Goal: Find contact information: Find contact information

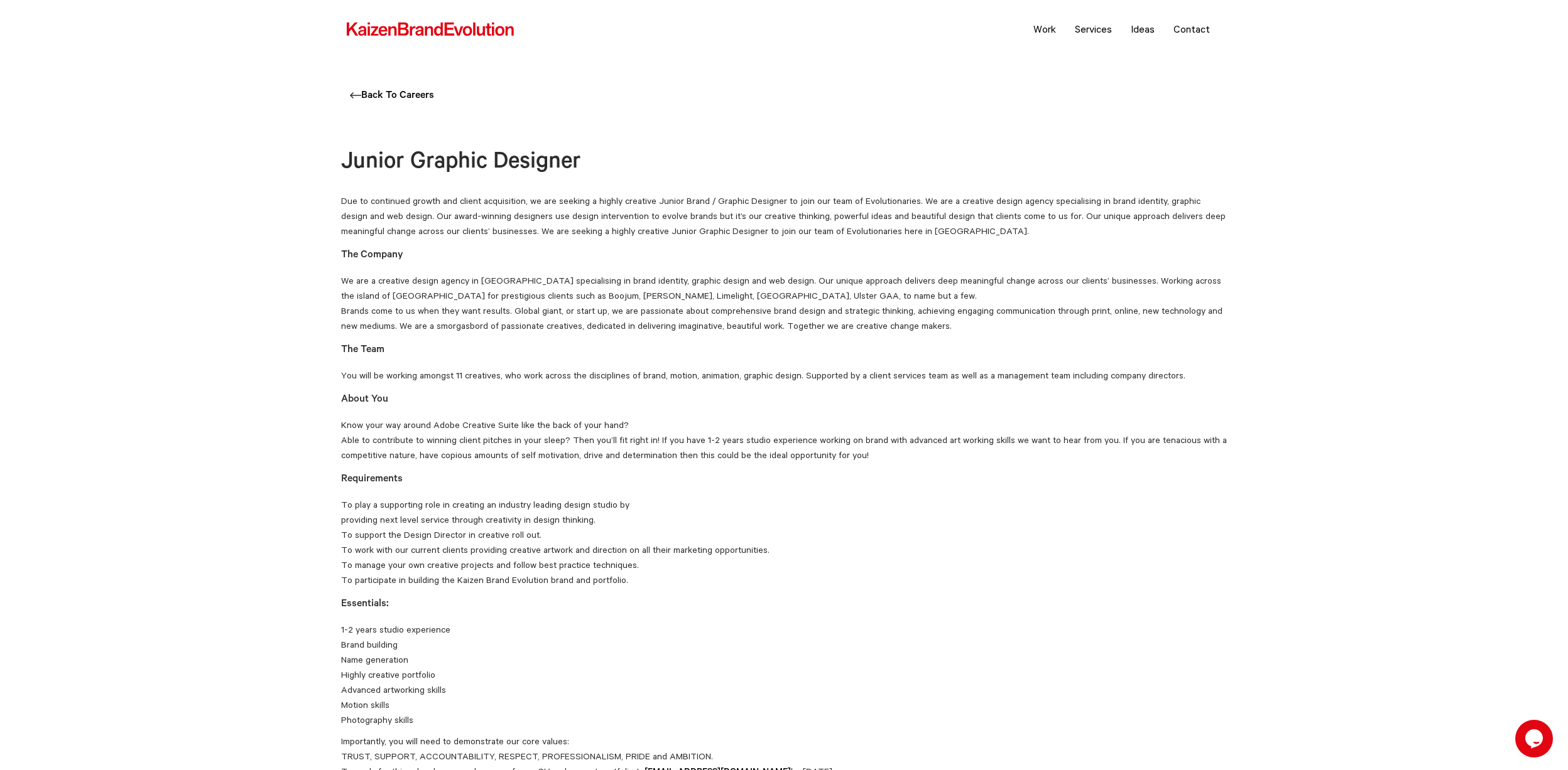
click at [408, 25] on img at bounding box center [430, 29] width 170 height 16
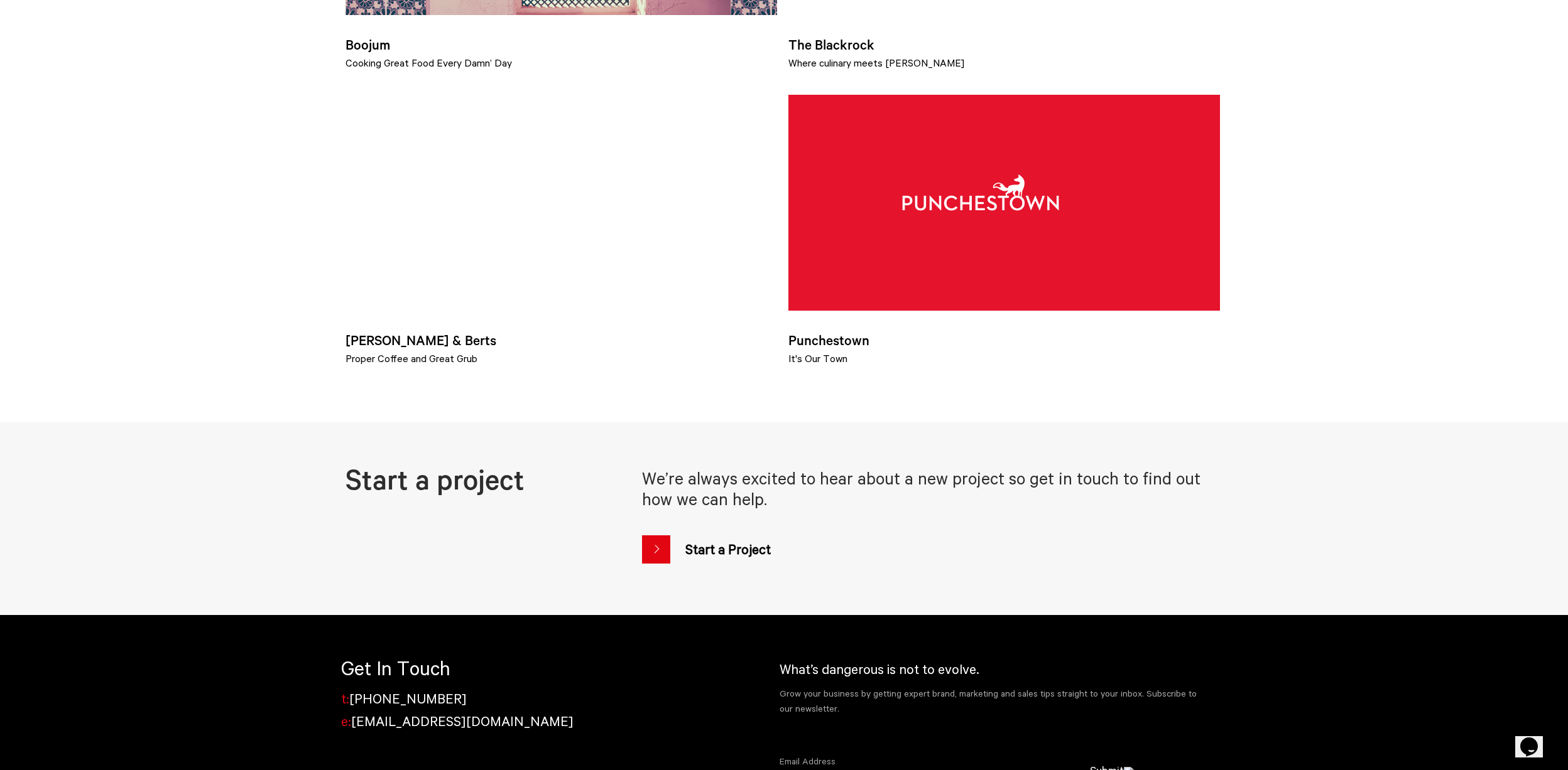
scroll to position [1475, 0]
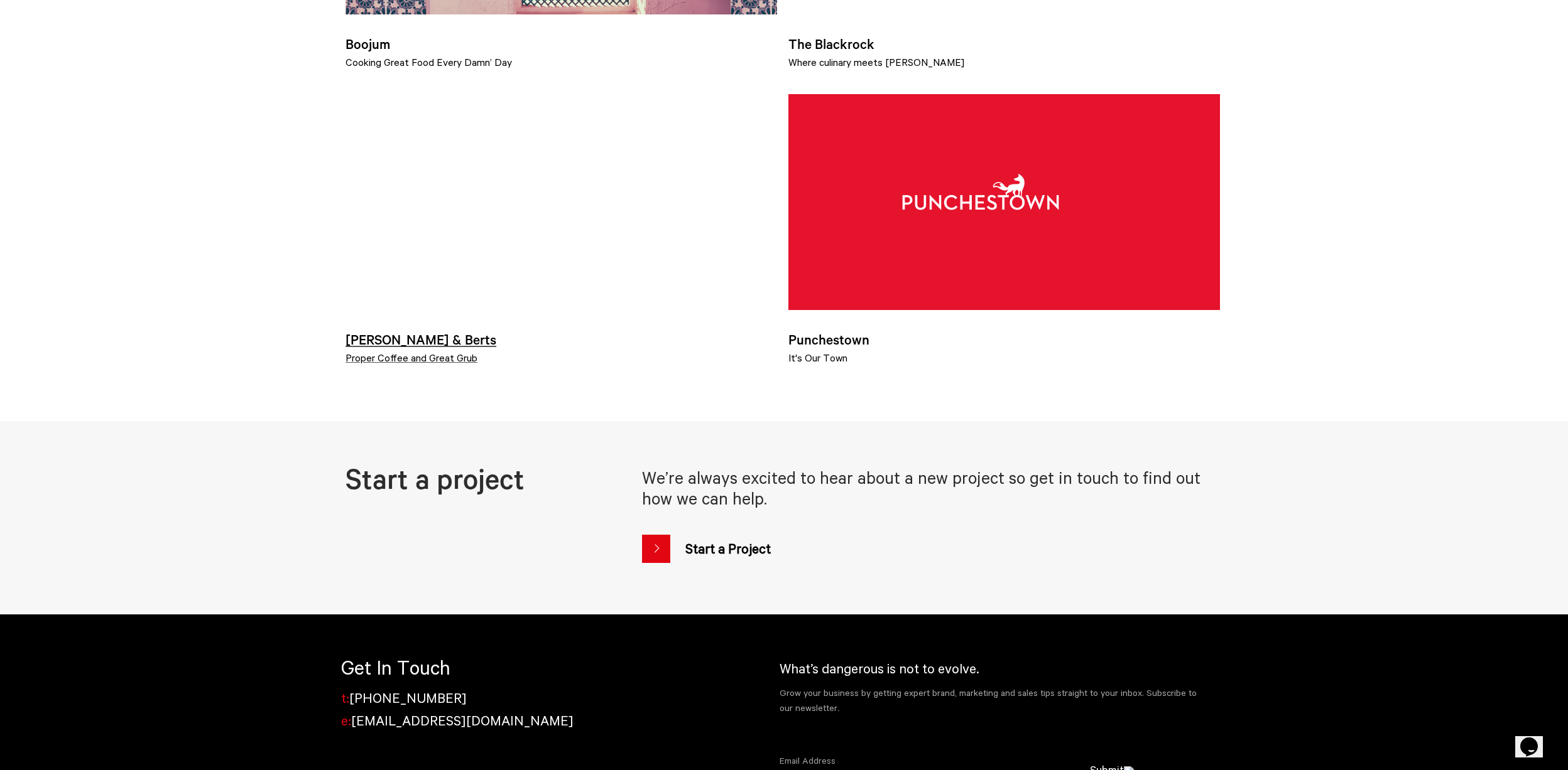
click at [596, 309] on video at bounding box center [561, 202] width 431 height 216
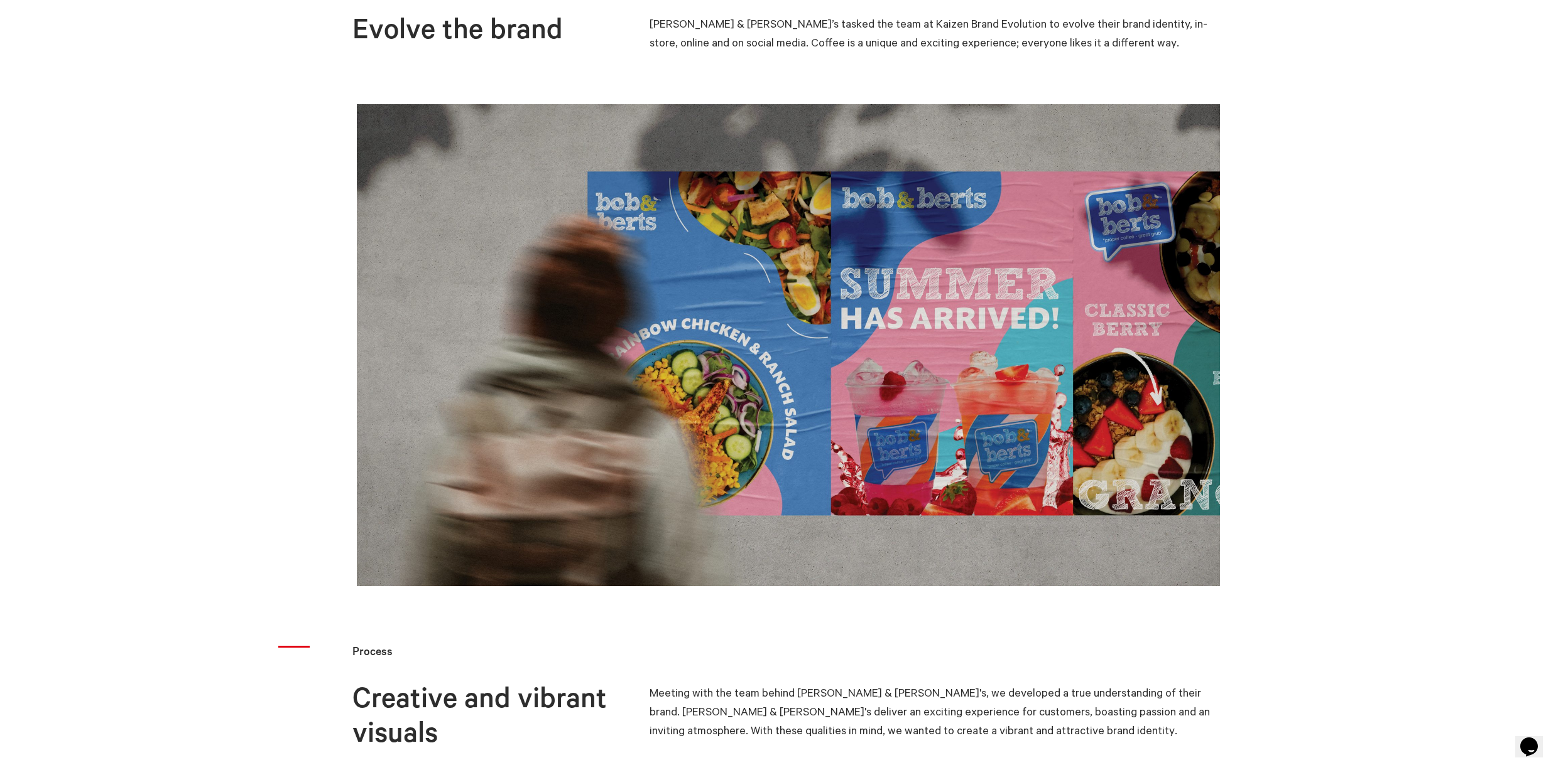
scroll to position [1273, 0]
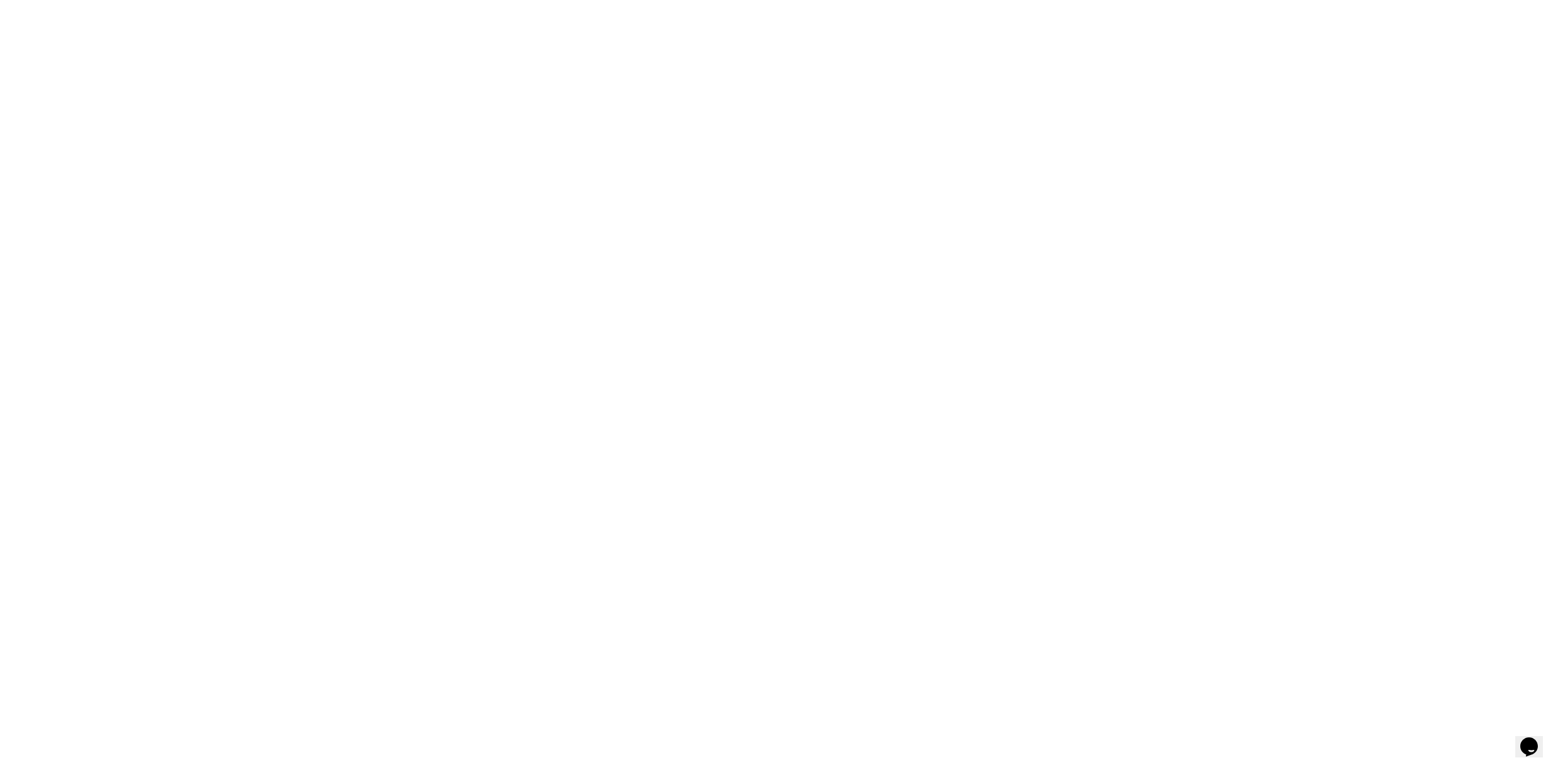
scroll to position [0, 0]
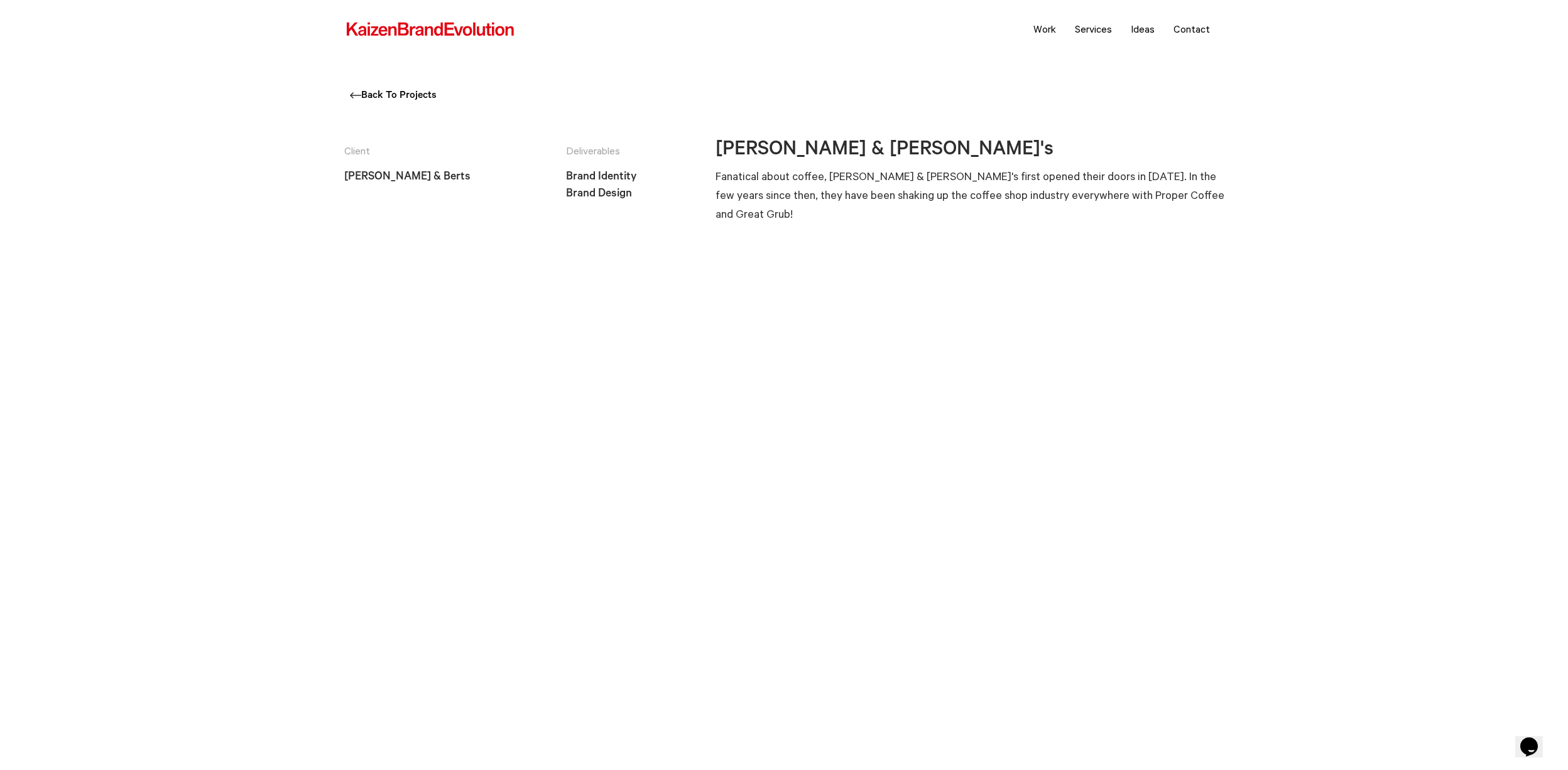
click at [433, 33] on img at bounding box center [430, 29] width 170 height 16
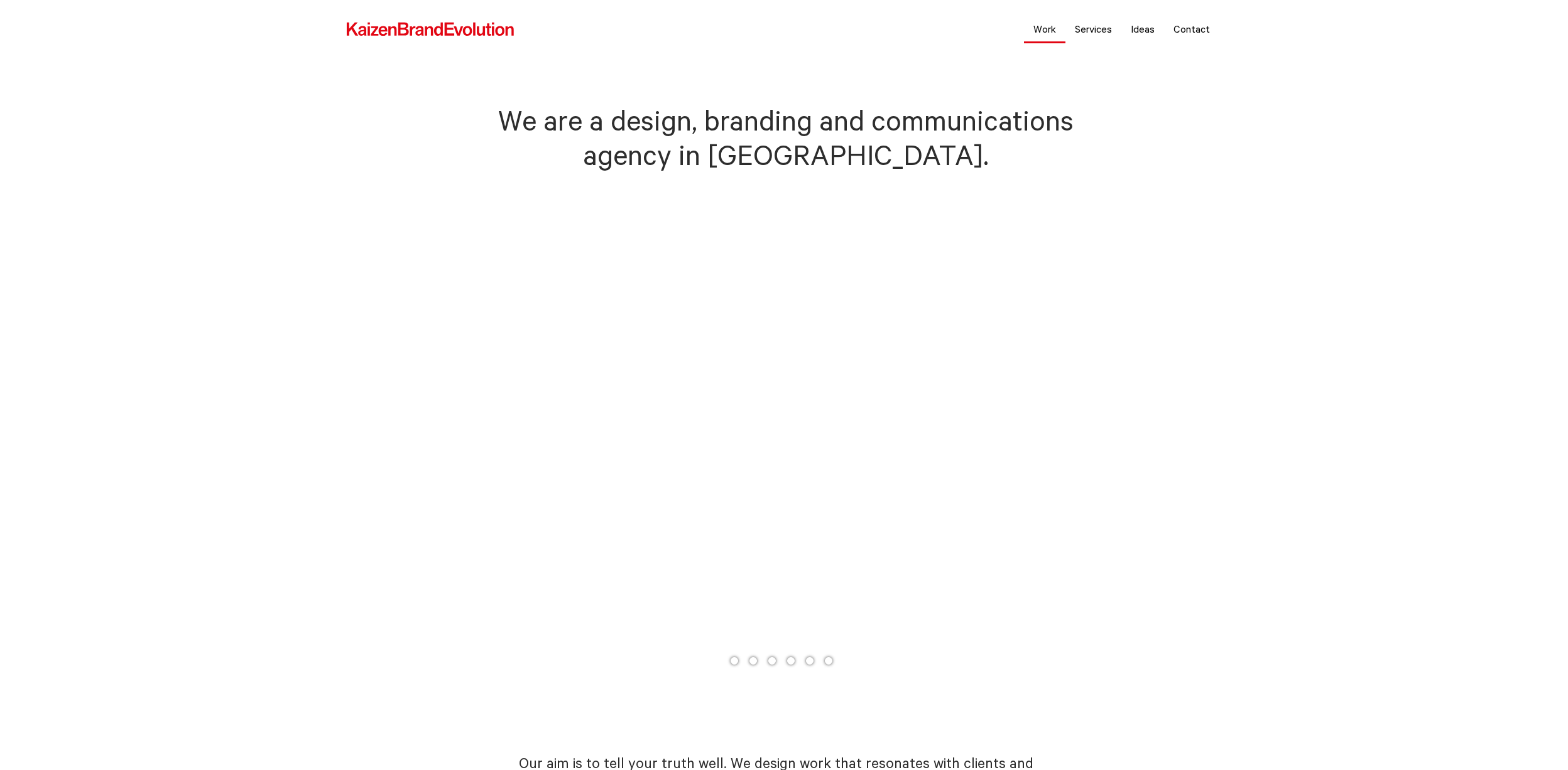
click at [1049, 30] on link "Work" at bounding box center [1044, 29] width 42 height 32
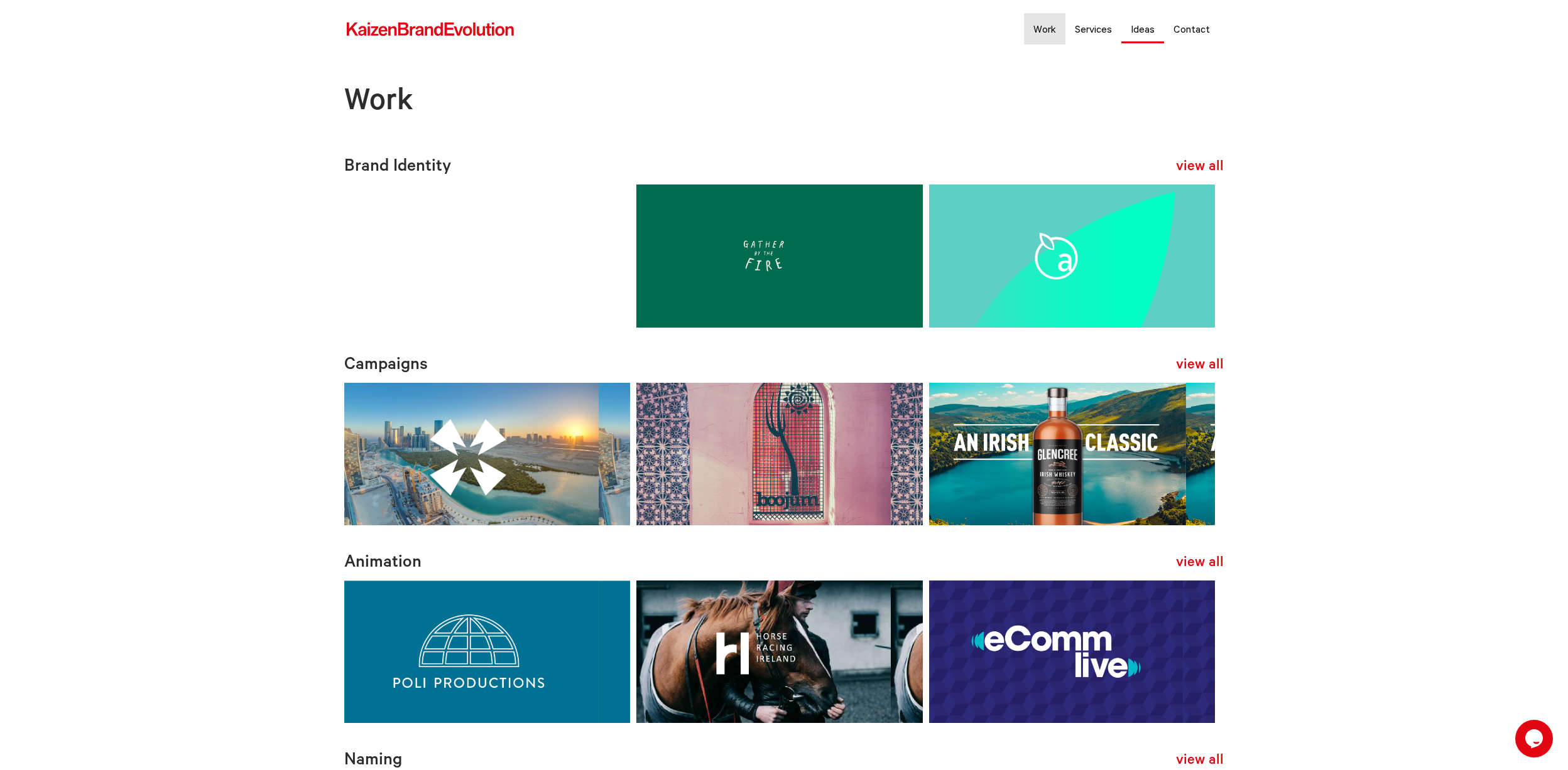
click at [1150, 31] on link "Ideas" at bounding box center [1143, 29] width 43 height 32
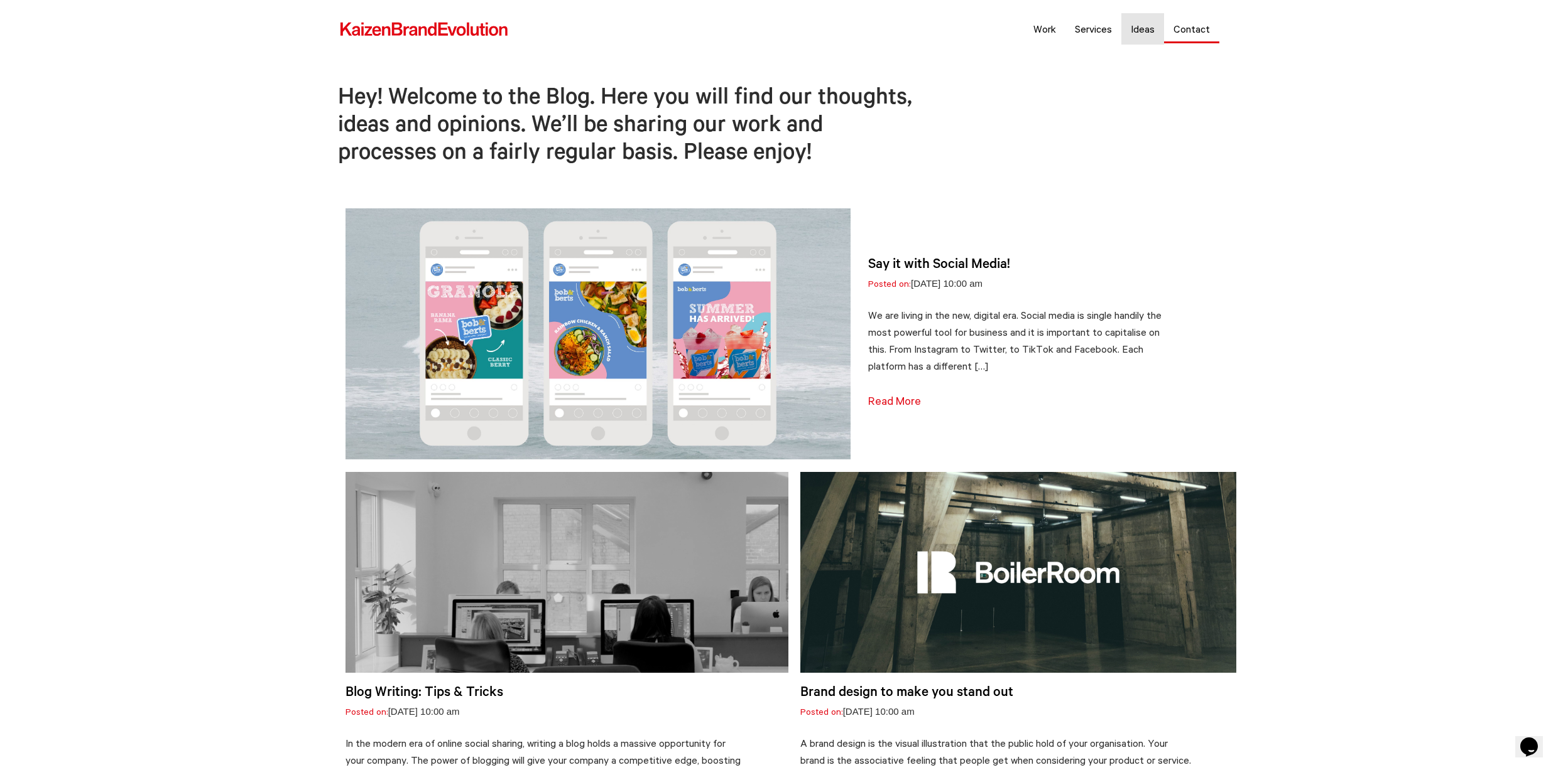
click at [1191, 33] on link "Contact" at bounding box center [1191, 29] width 55 height 32
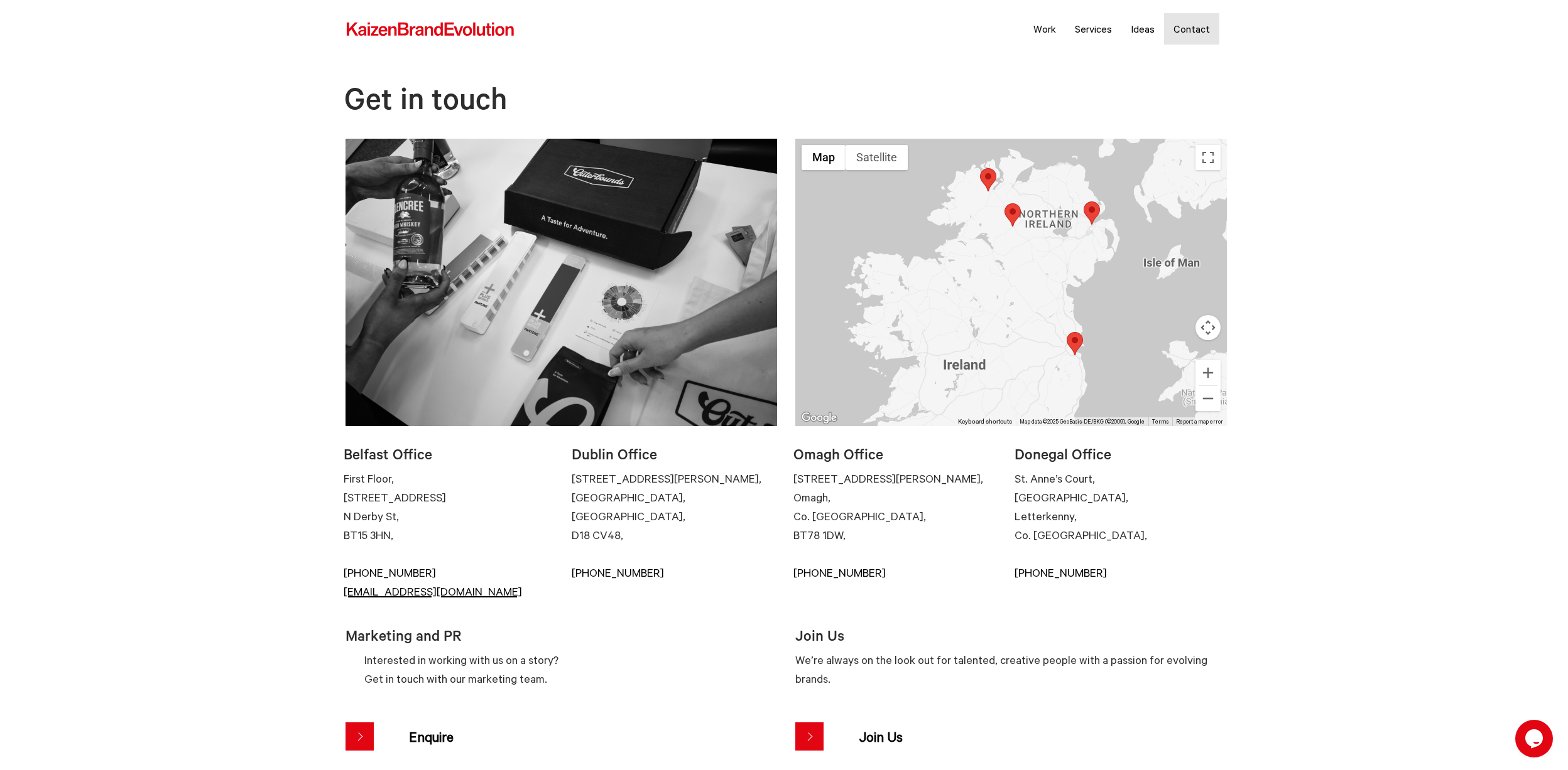
drag, startPoint x: 344, startPoint y: 453, endPoint x: 517, endPoint y: 592, distance: 221.9
click at [517, 592] on ul "Belfast Office First Floor, [STREET_ADDRESS], [PHONE_NUMBER] [EMAIL_ADDRESS][DO…" at bounding box center [450, 514] width 212 height 175
copy ul "Belfast Office First Floor, [STREET_ADDRESS], [PHONE_NUMBER] [EMAIL_ADDRESS][DO…"
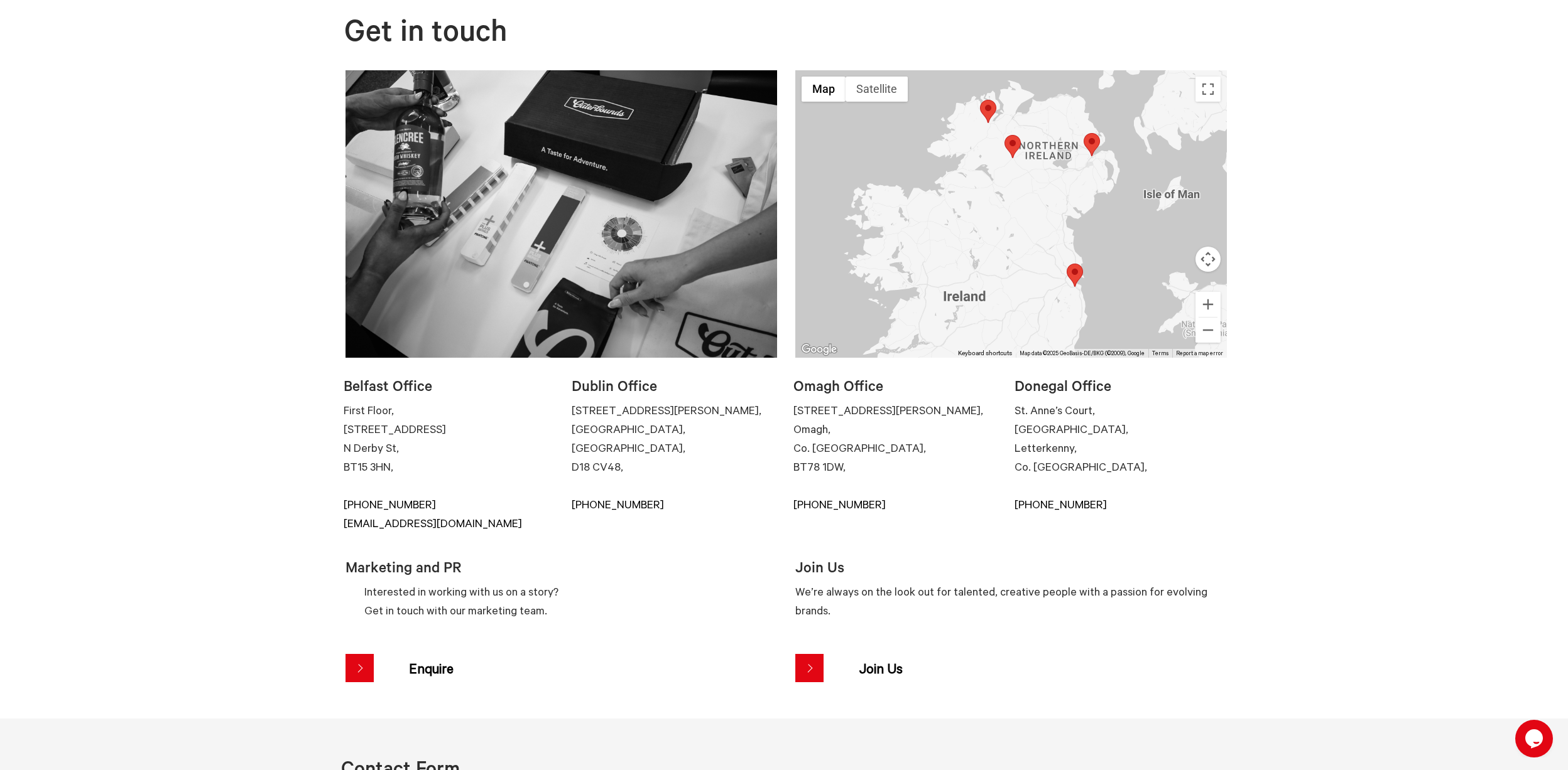
scroll to position [77, 0]
